Goal: Use online tool/utility: Utilize a website feature to perform a specific function

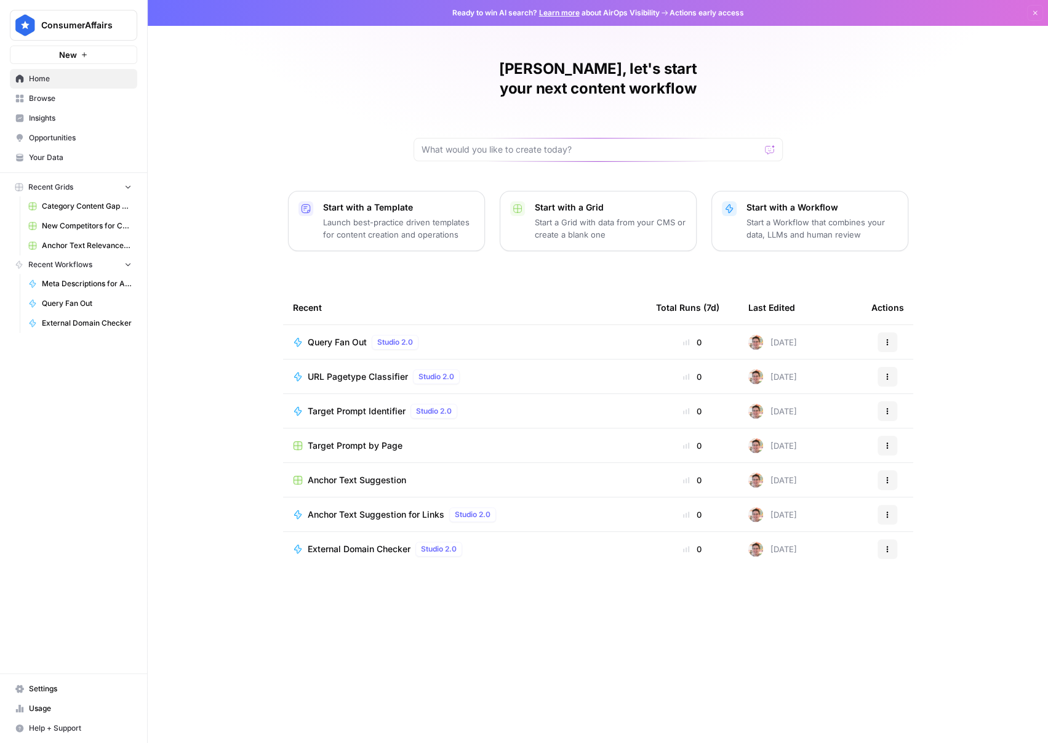
click at [55, 101] on span "Browse" at bounding box center [80, 98] width 103 height 11
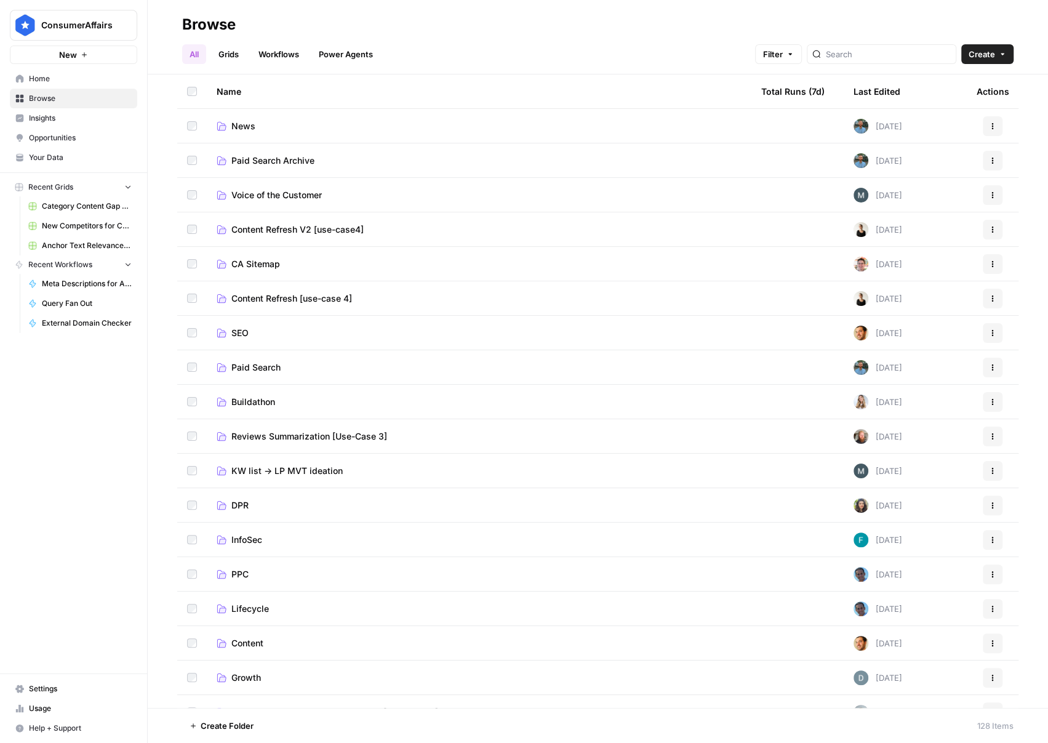
click at [239, 332] on span "SEO" at bounding box center [239, 333] width 17 height 12
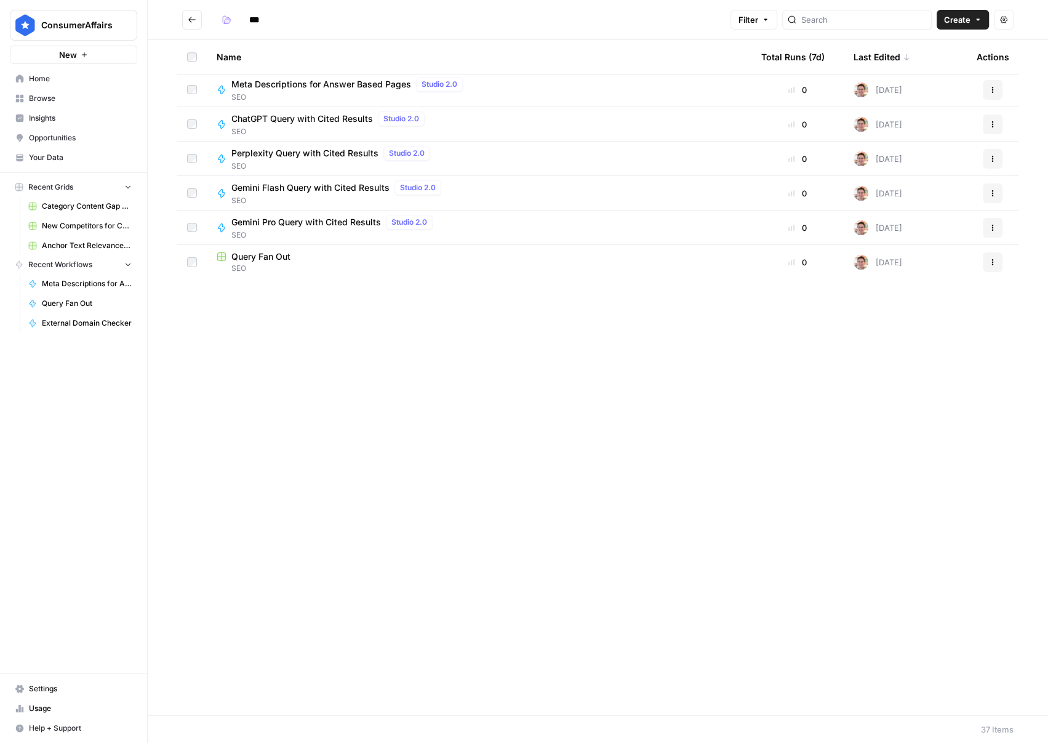
scroll to position [634, 0]
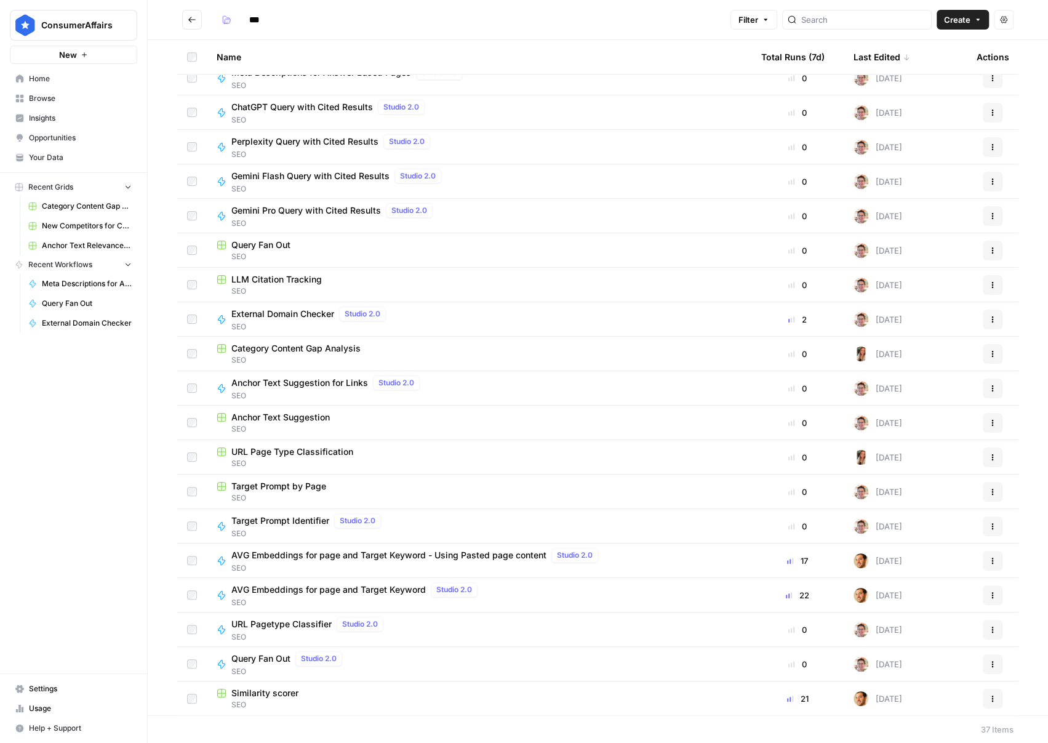
click at [270, 694] on span "Similarity scorer" at bounding box center [264, 693] width 67 height 12
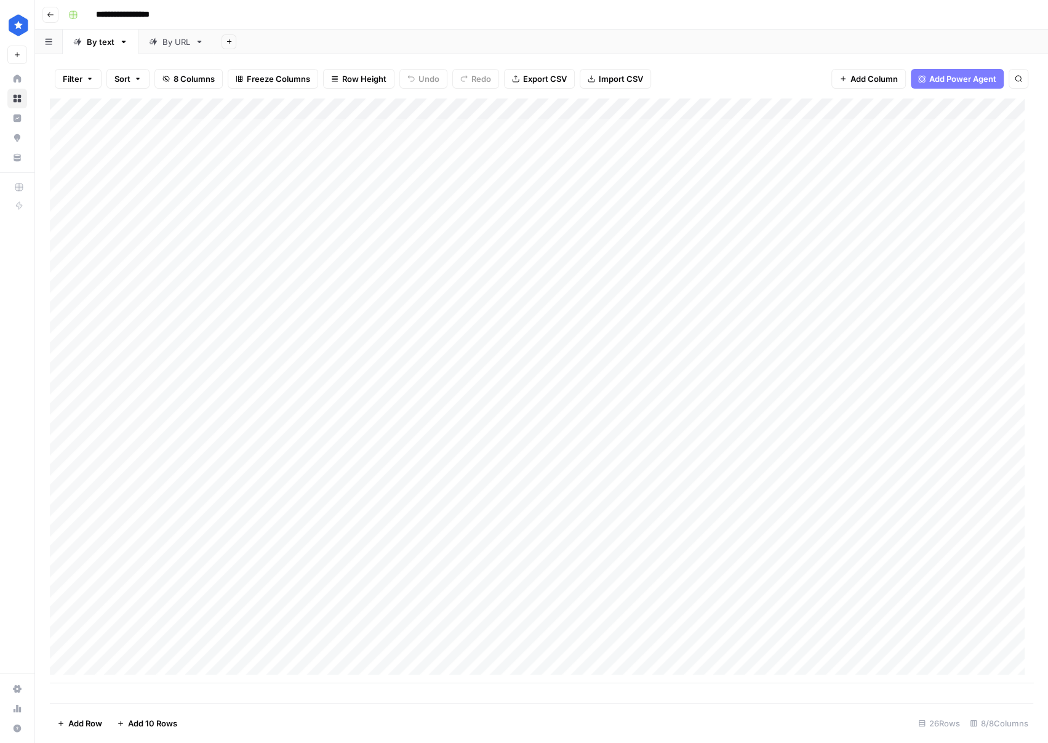
click at [171, 43] on div "By URL" at bounding box center [176, 42] width 28 height 12
click at [196, 680] on div "Add Column" at bounding box center [541, 400] width 983 height 604
type textarea "**********"
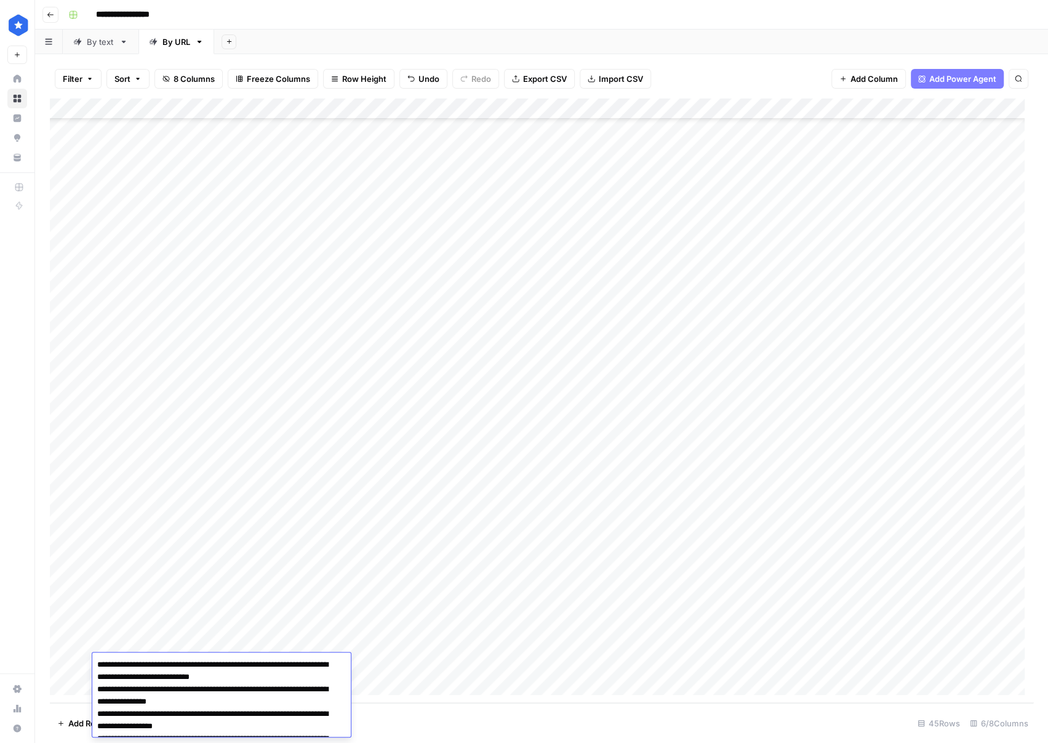
scroll to position [72181, 0]
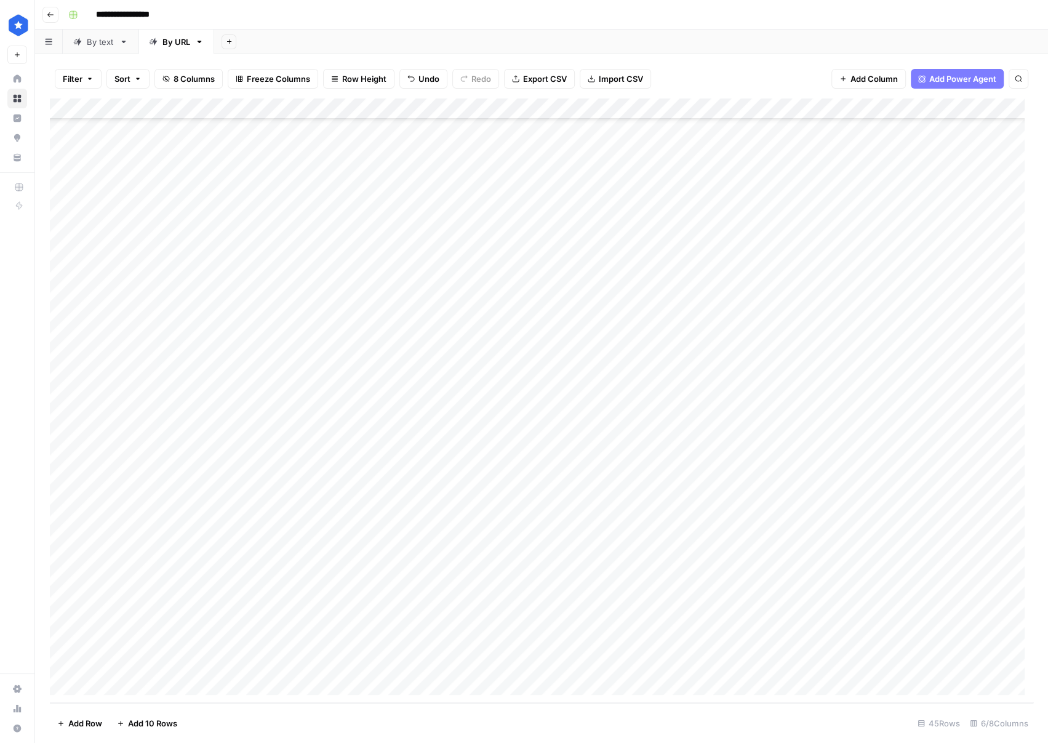
click at [234, 665] on div "Add Column" at bounding box center [541, 400] width 983 height 604
click at [87, 664] on div "Add Column" at bounding box center [541, 400] width 983 height 604
click at [79, 662] on div "Add Column" at bounding box center [541, 400] width 983 height 604
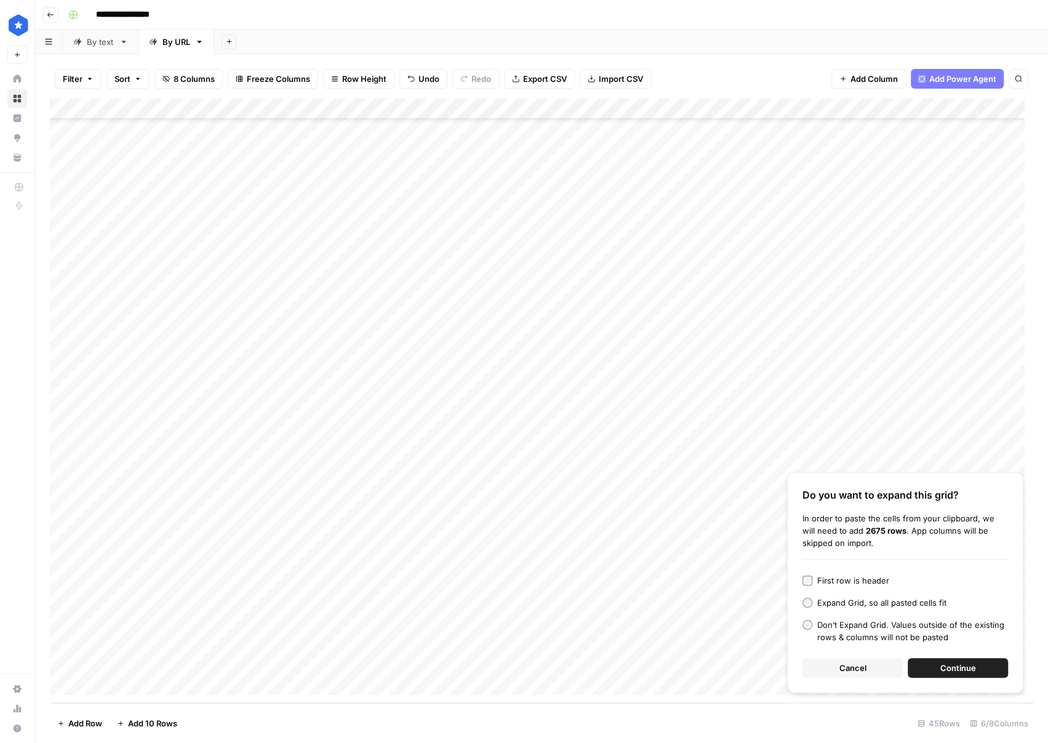
click at [970, 664] on span "Continue" at bounding box center [958, 668] width 36 height 12
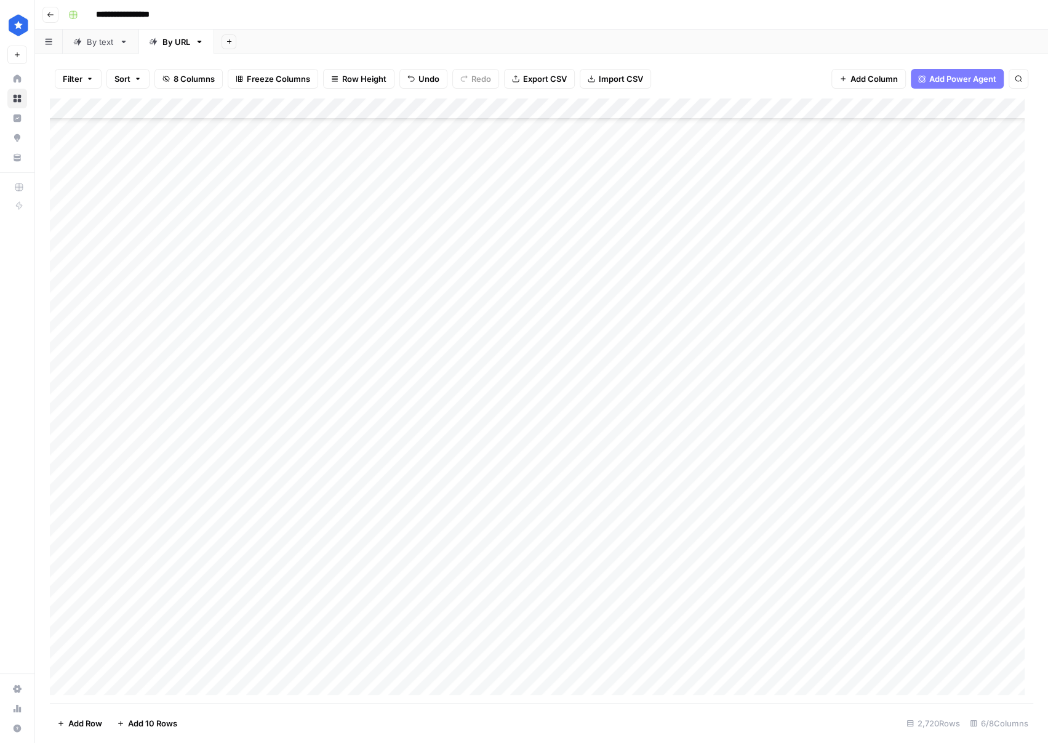
scroll to position [55719, 0]
click at [656, 106] on div "Add Column" at bounding box center [541, 400] width 983 height 604
click at [699, 178] on span "Remaining Rows" at bounding box center [701, 181] width 78 height 12
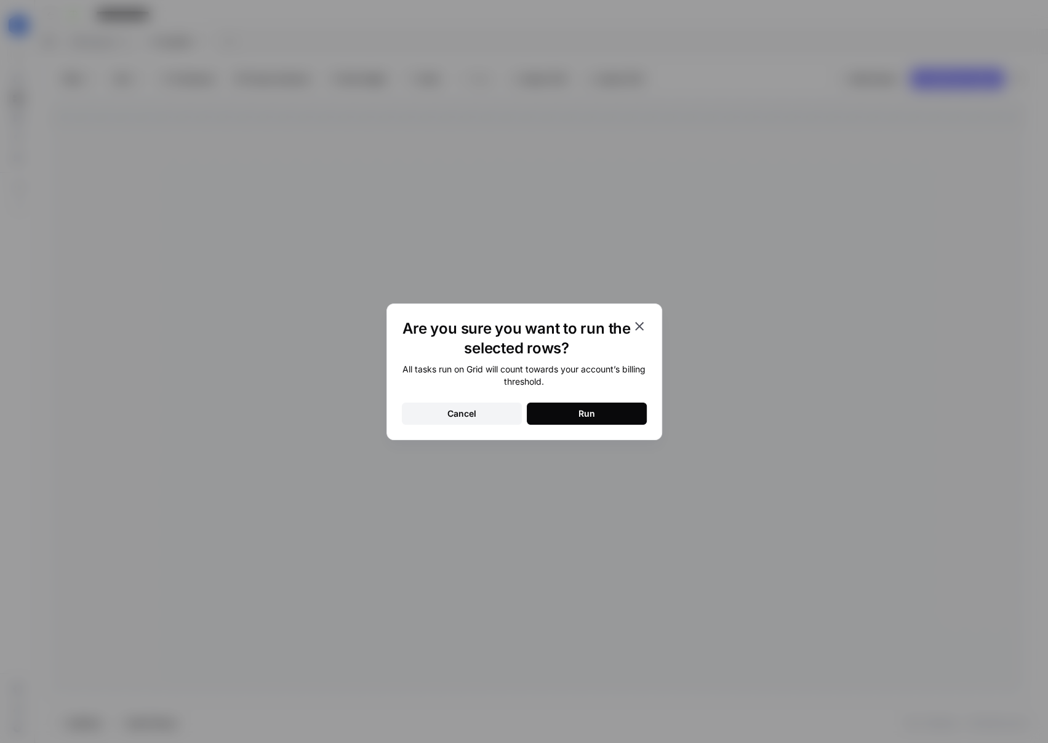
click at [605, 410] on button "Run" at bounding box center [587, 413] width 120 height 22
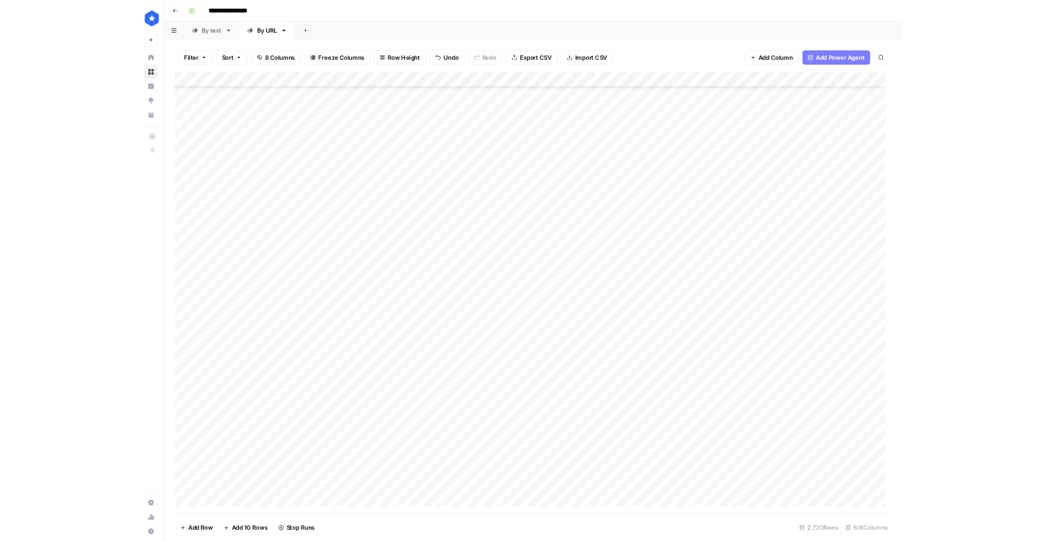
scroll to position [690, 0]
